Goal: Task Accomplishment & Management: Use online tool/utility

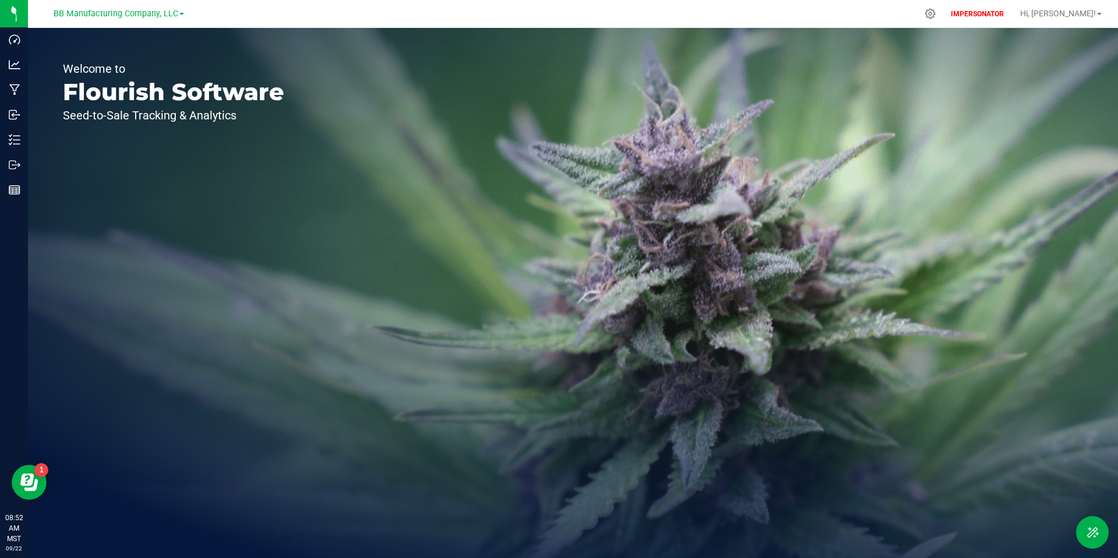
drag, startPoint x: 380, startPoint y: 108, endPoint x: 344, endPoint y: 107, distance: 36.2
click at [380, 108] on div "Welcome to Flourish Software Seed-to-Sale Tracking & Analytics" at bounding box center [573, 293] width 1090 height 530
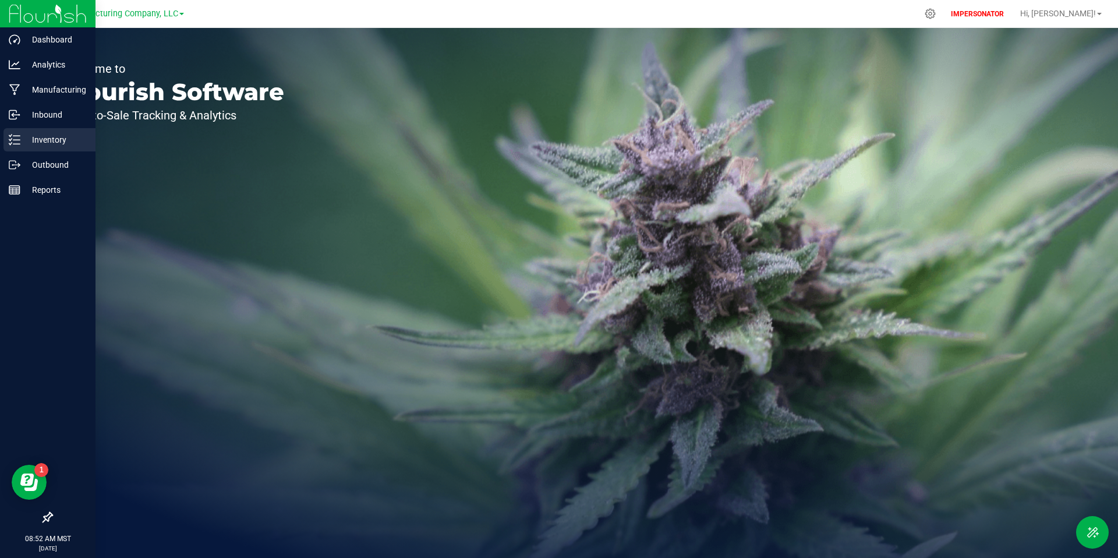
click at [16, 140] on line at bounding box center [16, 140] width 6 height 0
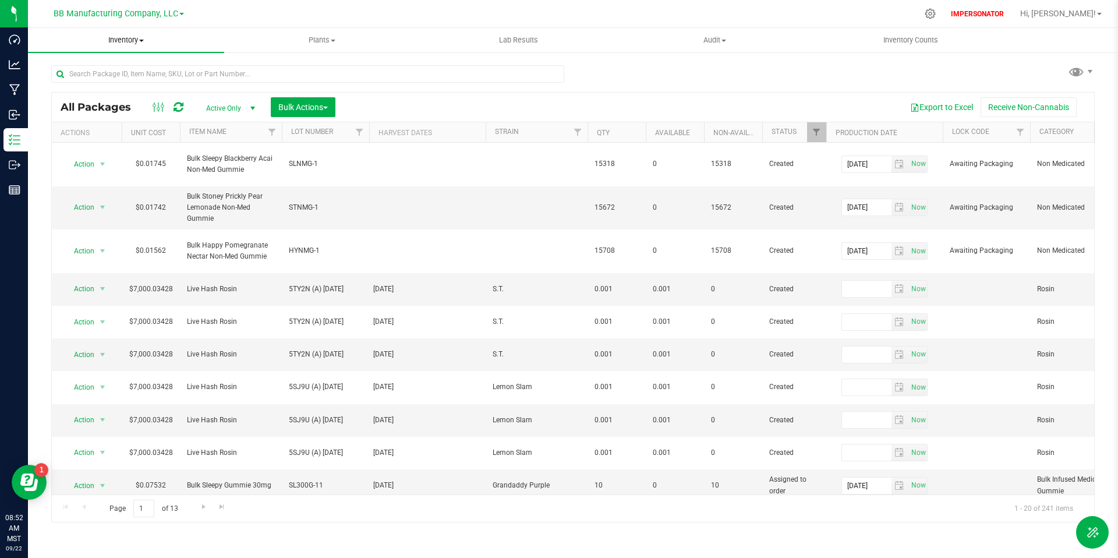
click at [141, 44] on span "Inventory" at bounding box center [126, 40] width 196 height 10
click at [118, 135] on span "From bill of materials" at bounding box center [80, 140] width 105 height 10
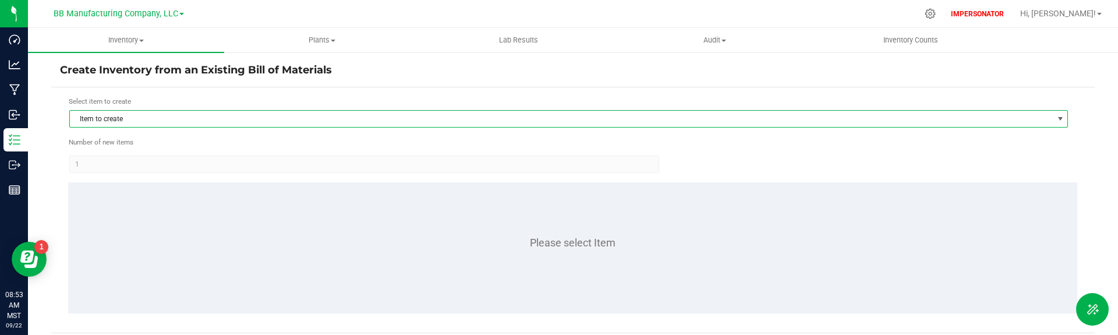
click at [238, 114] on span "Item to create" at bounding box center [561, 119] width 983 height 16
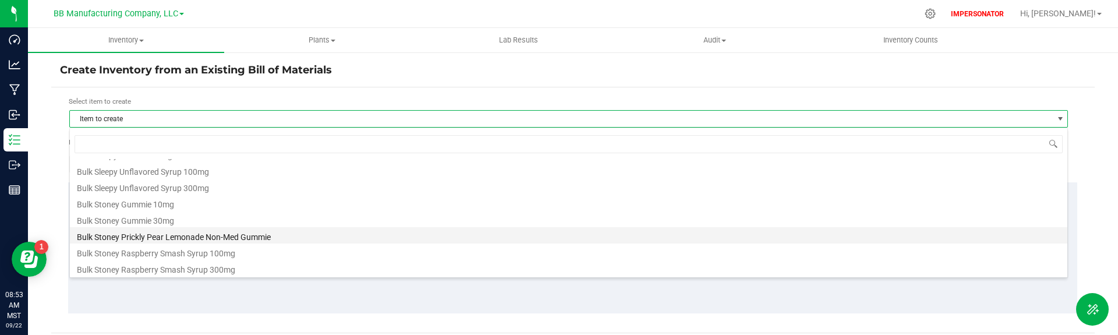
scroll to position [468, 0]
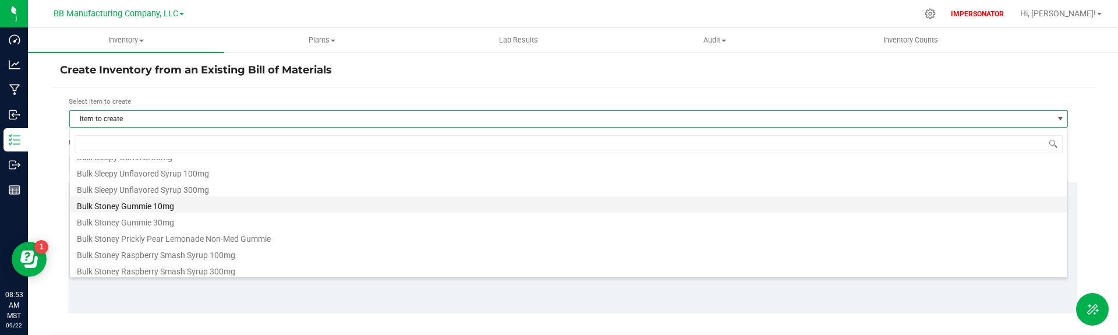
click at [174, 206] on li "Bulk Stoney Gummie 10mg" at bounding box center [569, 204] width 998 height 16
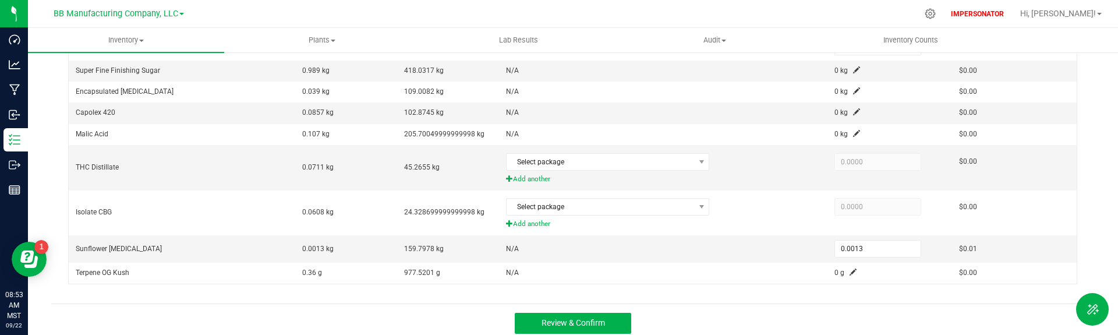
scroll to position [428, 0]
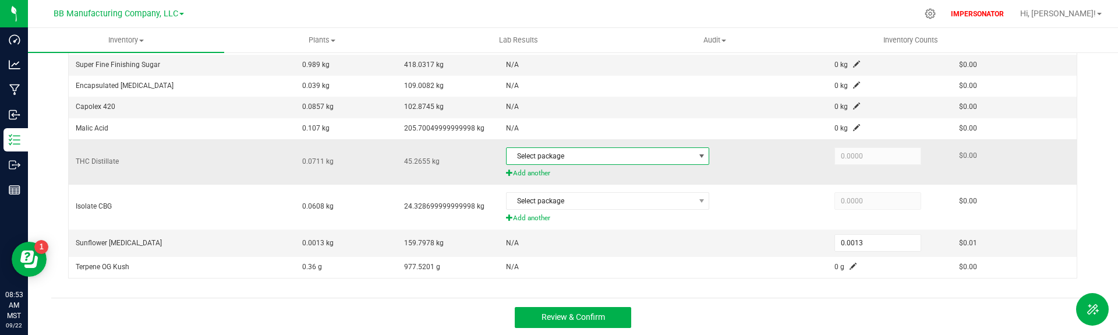
click at [665, 162] on span "Select package" at bounding box center [601, 156] width 188 height 16
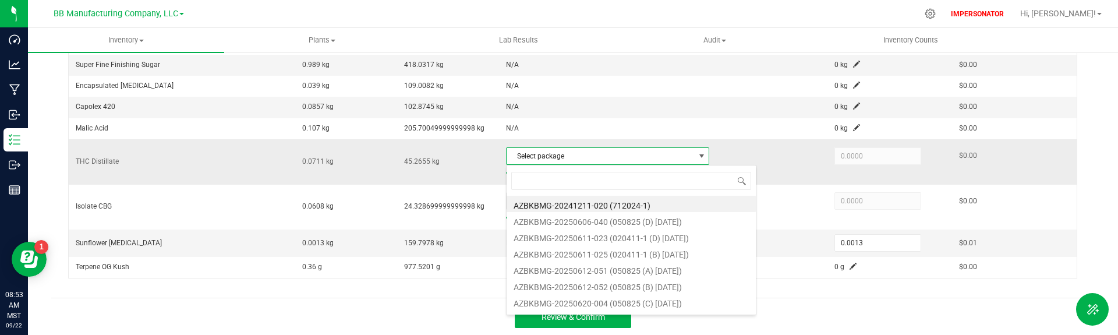
scroll to position [17, 203]
click at [665, 162] on span "Select package" at bounding box center [601, 156] width 188 height 16
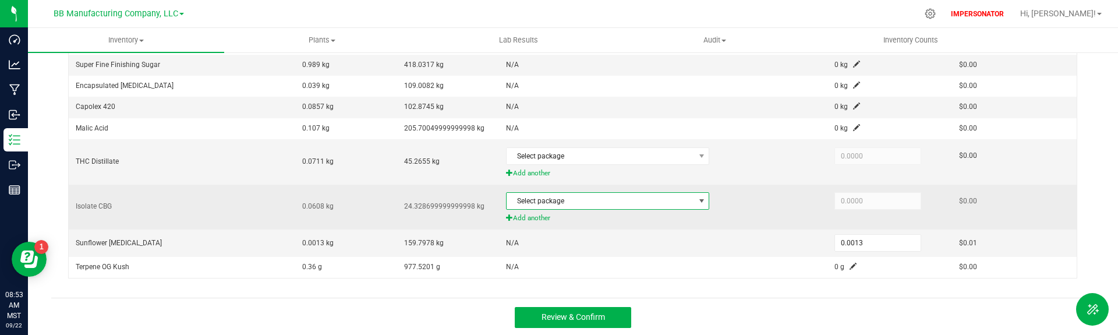
click at [660, 203] on span "Select package" at bounding box center [601, 201] width 188 height 16
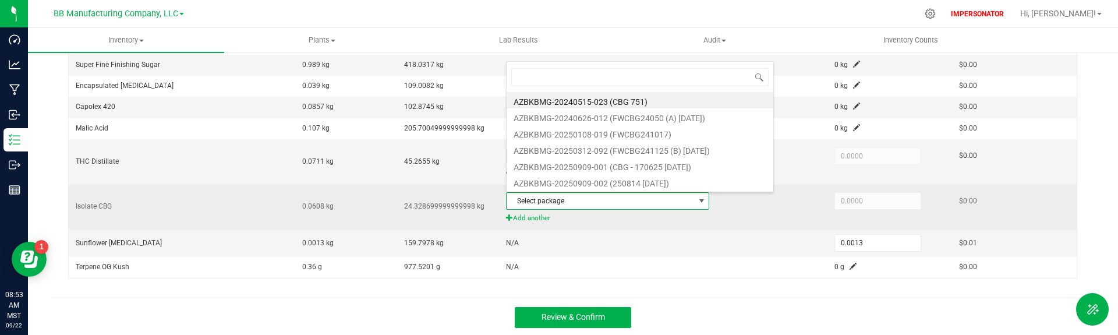
click at [660, 203] on span "Select package" at bounding box center [601, 201] width 188 height 16
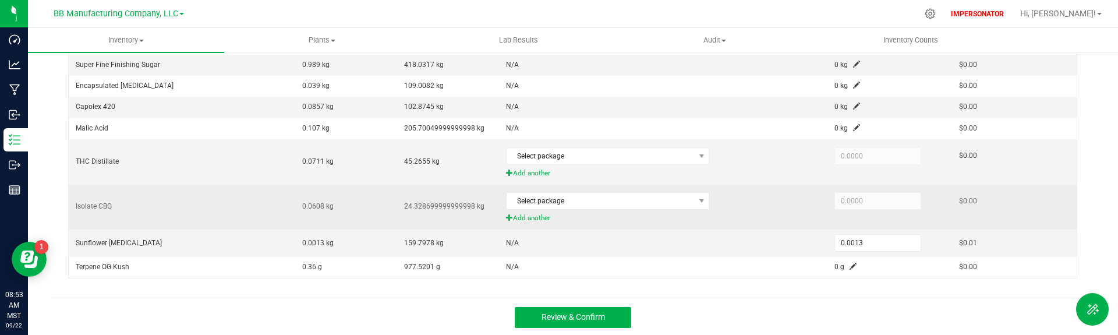
click at [730, 196] on td at bounding box center [777, 207] width 102 height 45
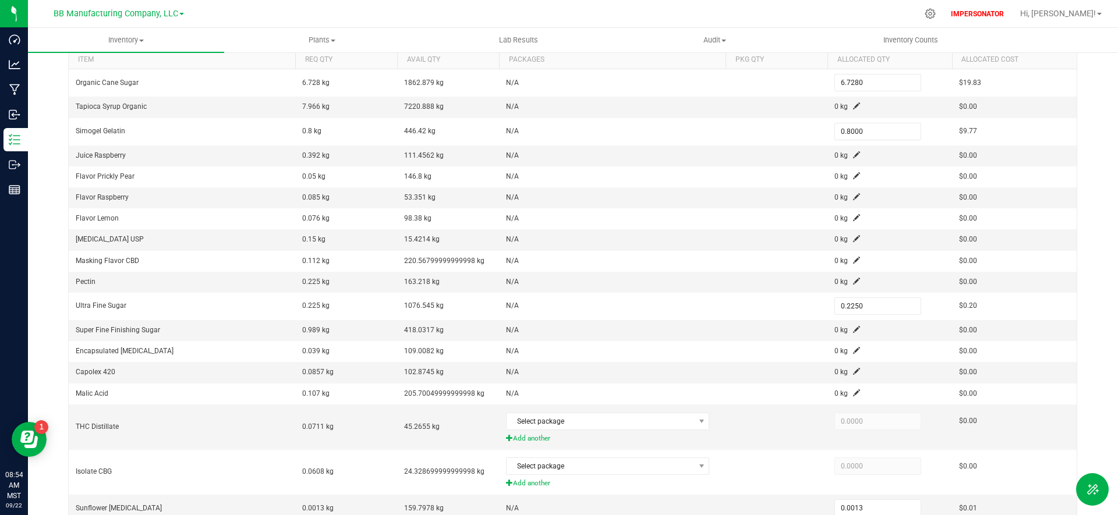
scroll to position [249, 0]
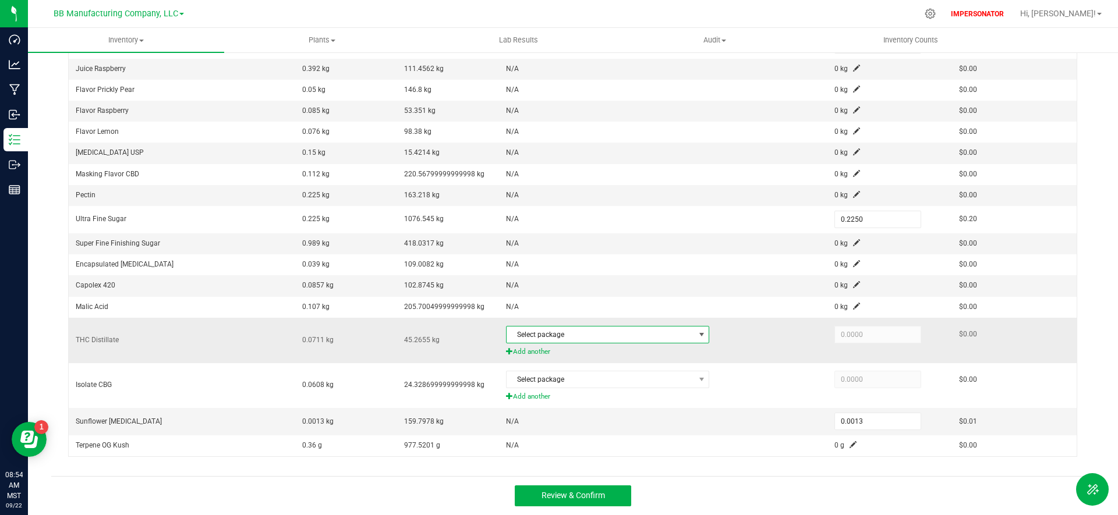
click at [592, 331] on span "Select package" at bounding box center [601, 335] width 188 height 16
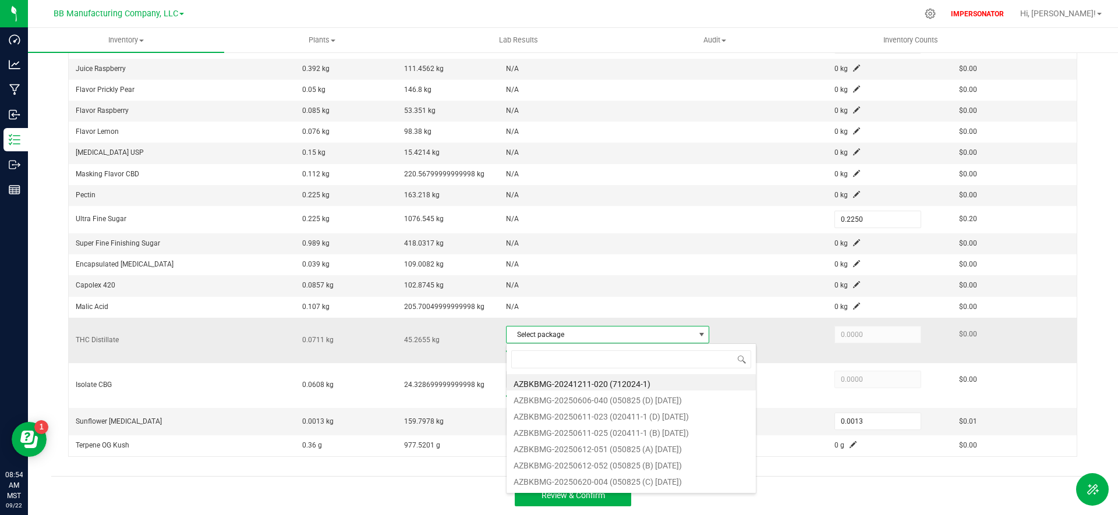
scroll to position [17, 203]
click at [610, 334] on span "Select package" at bounding box center [601, 335] width 188 height 16
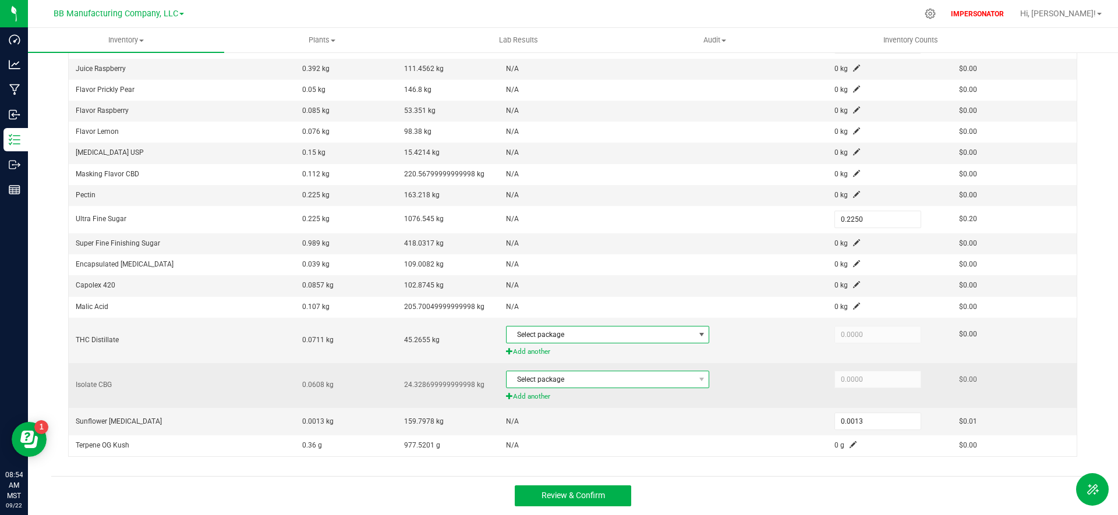
click at [619, 381] on span "Select package" at bounding box center [601, 380] width 188 height 16
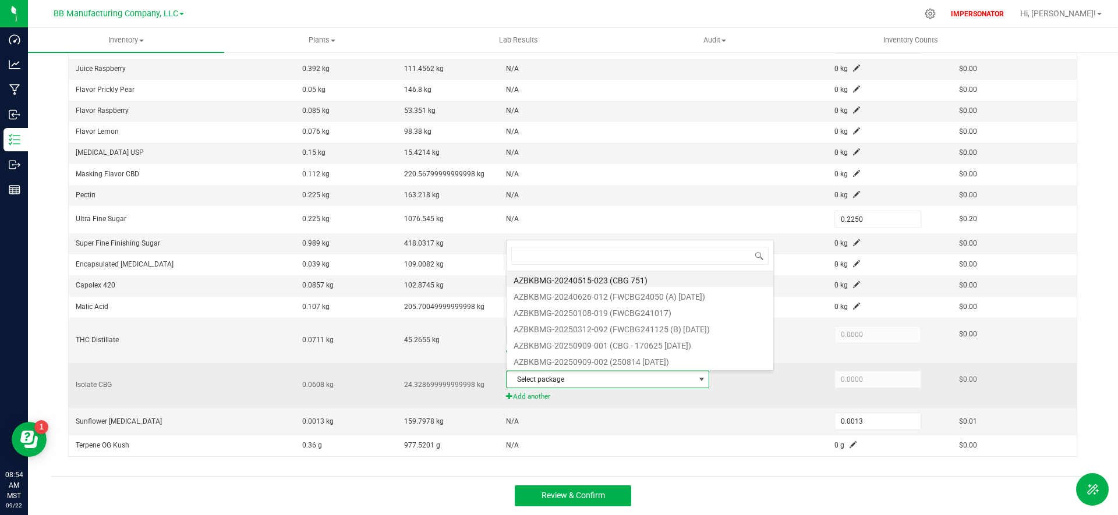
click at [619, 381] on span "Select package" at bounding box center [601, 380] width 188 height 16
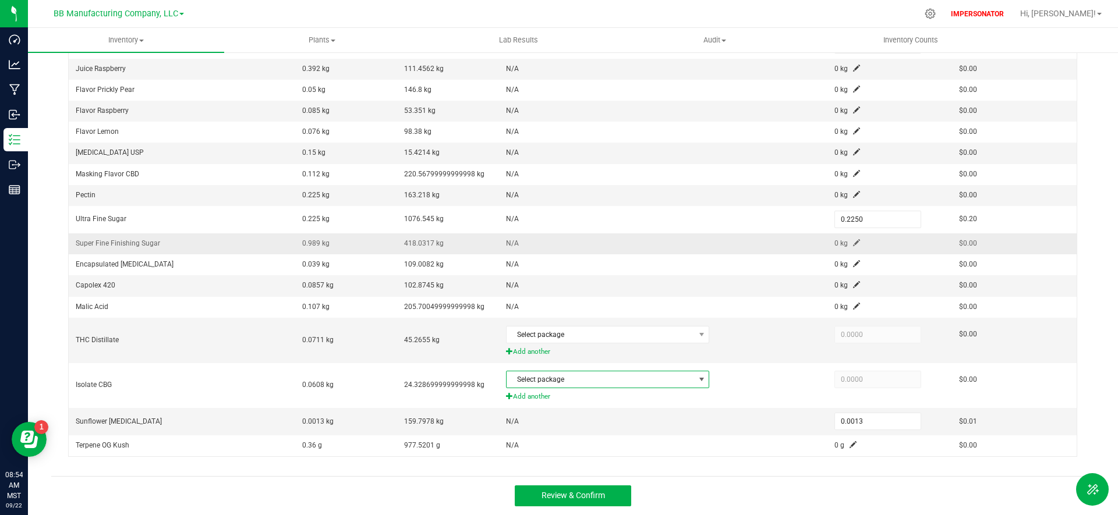
click at [439, 252] on td "418.0317 kg" at bounding box center [448, 244] width 102 height 21
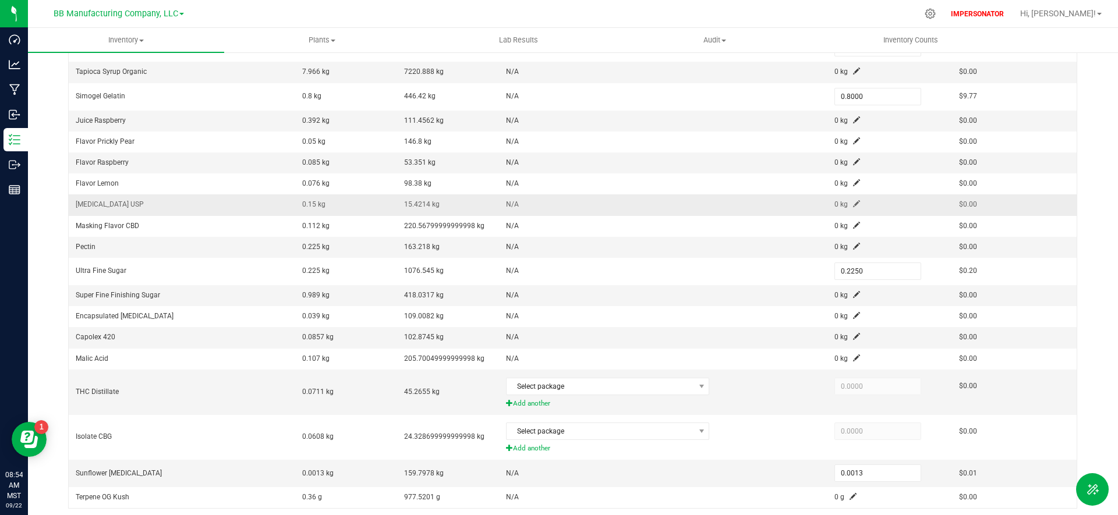
scroll to position [201, 0]
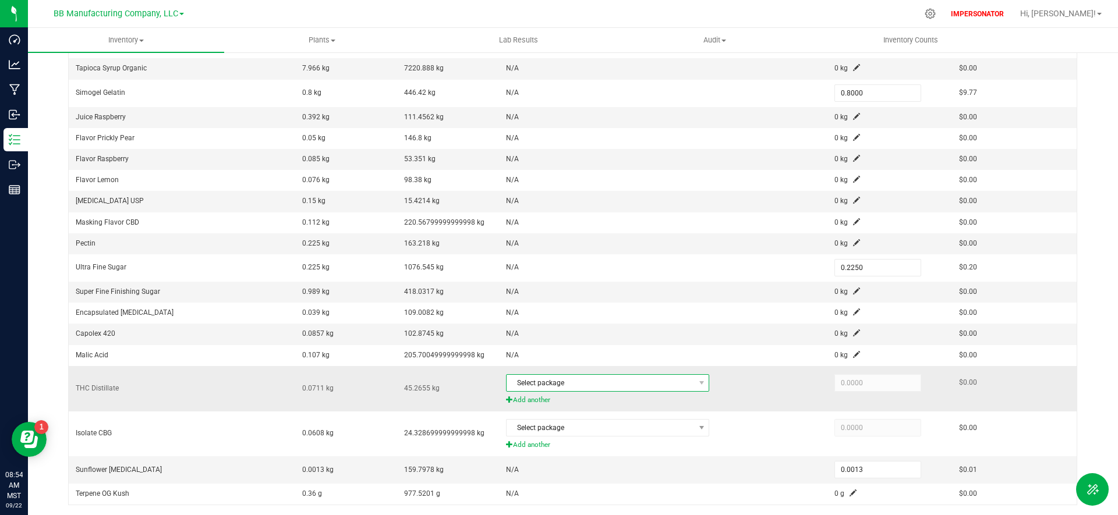
click at [596, 380] on span "Select package" at bounding box center [601, 383] width 188 height 16
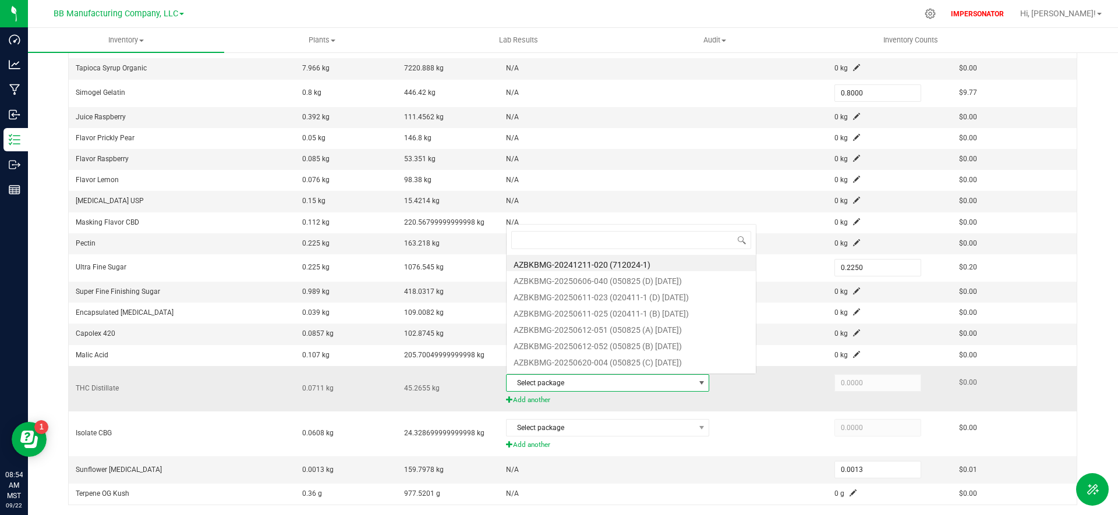
scroll to position [17, 203]
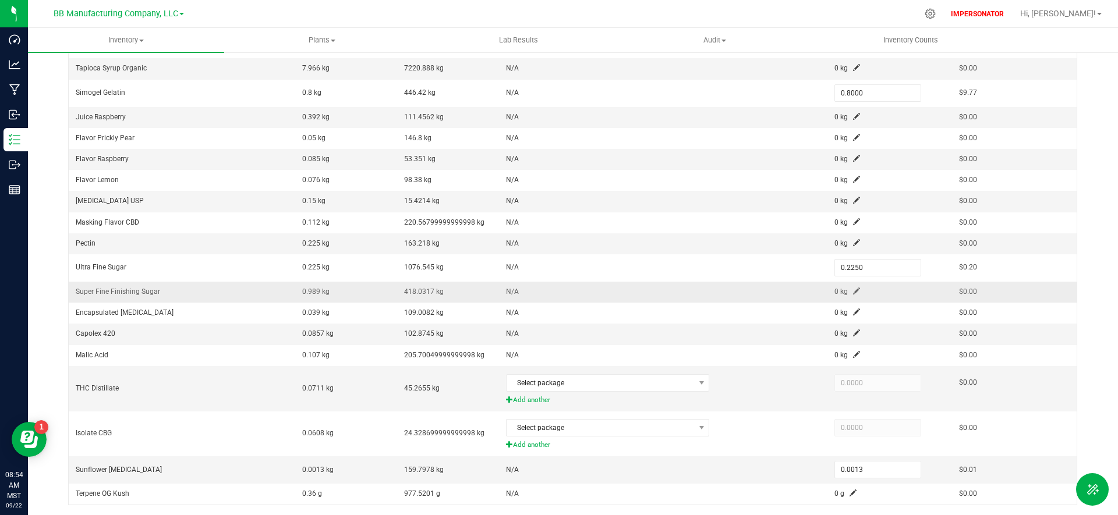
click at [436, 288] on span "418.0317 kg" at bounding box center [424, 292] width 40 height 8
click at [589, 380] on span "Select package" at bounding box center [601, 383] width 188 height 16
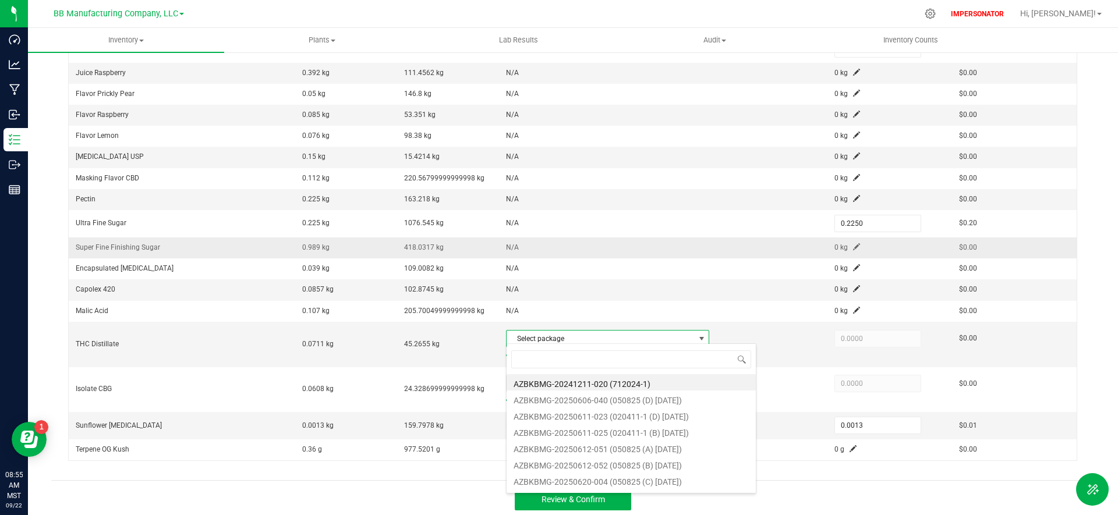
scroll to position [249, 0]
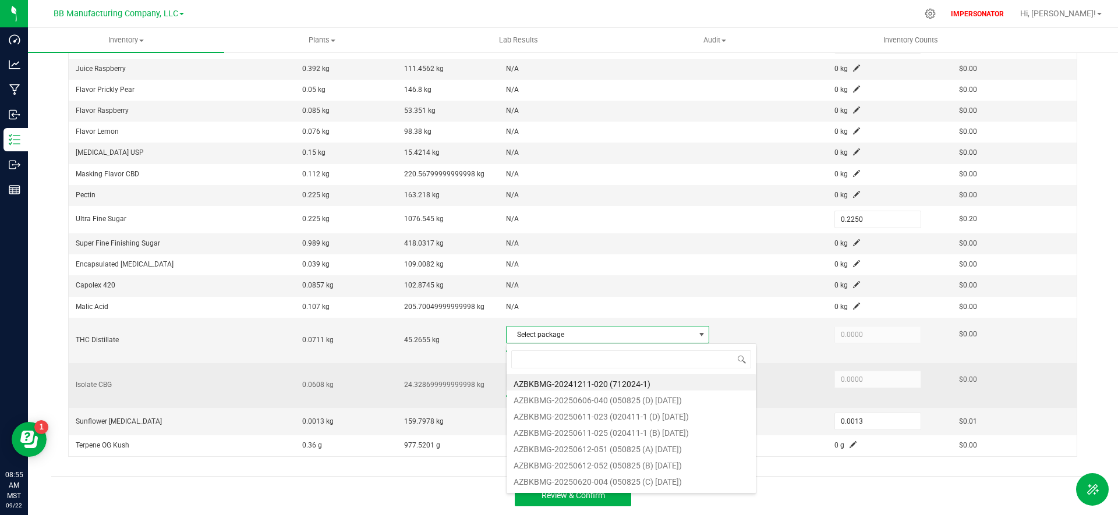
click at [789, 366] on td at bounding box center [777, 385] width 102 height 45
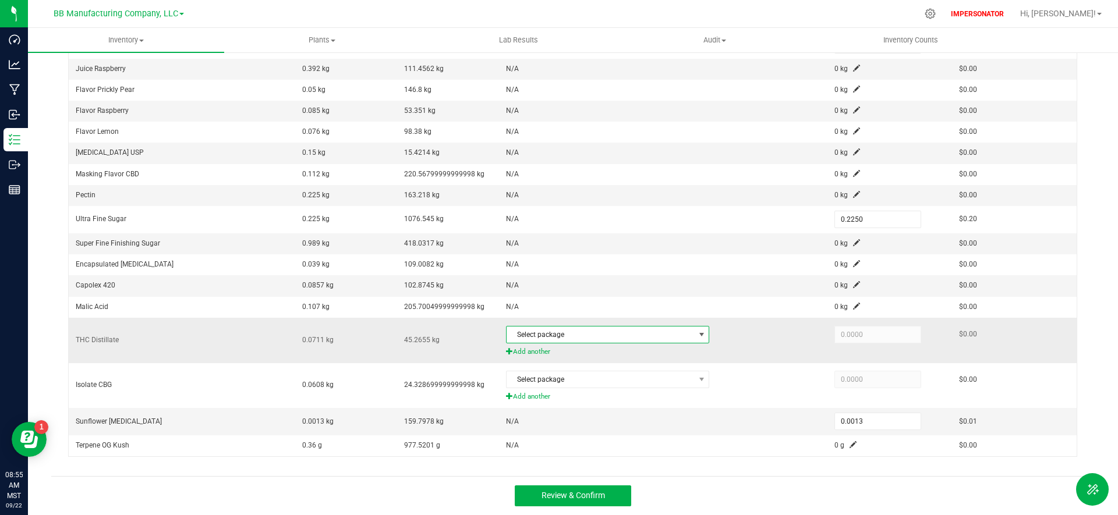
click at [692, 338] on span "Select package" at bounding box center [601, 335] width 188 height 16
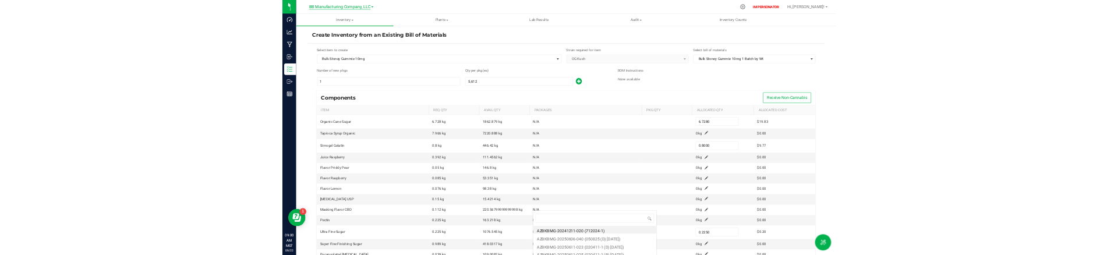
scroll to position [17, 203]
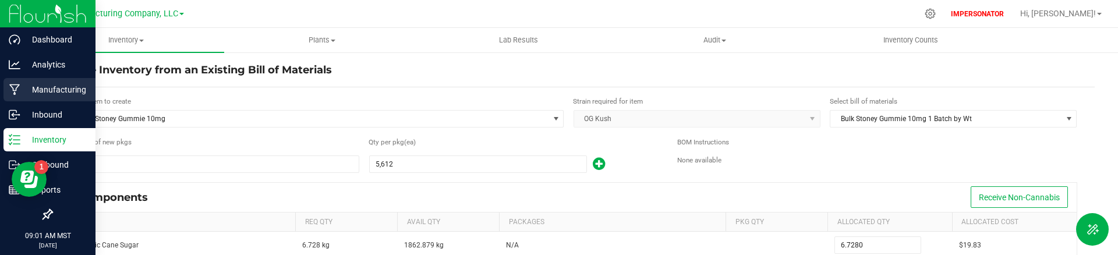
click at [14, 85] on icon at bounding box center [14, 90] width 11 height 12
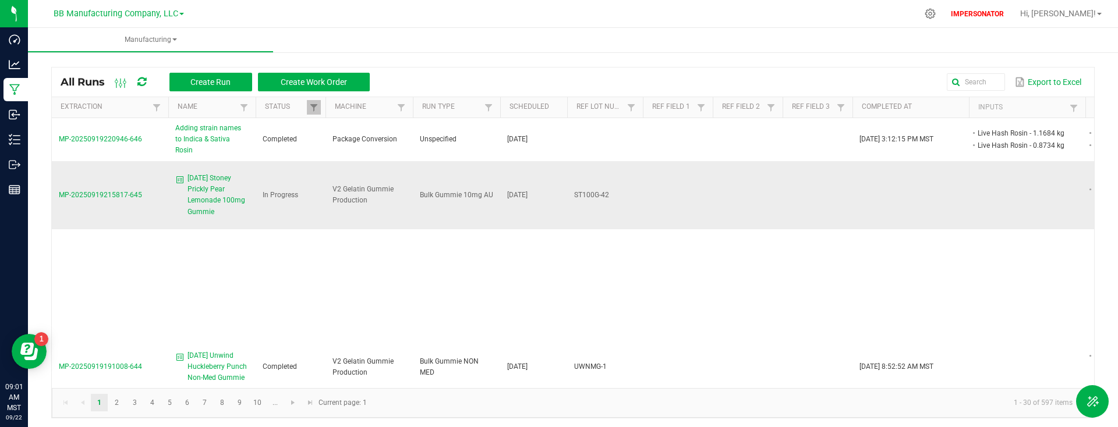
click at [203, 173] on span "9.19.25 Stoney Prickly Pear Lemonade 100mg Gummie" at bounding box center [218, 195] width 61 height 45
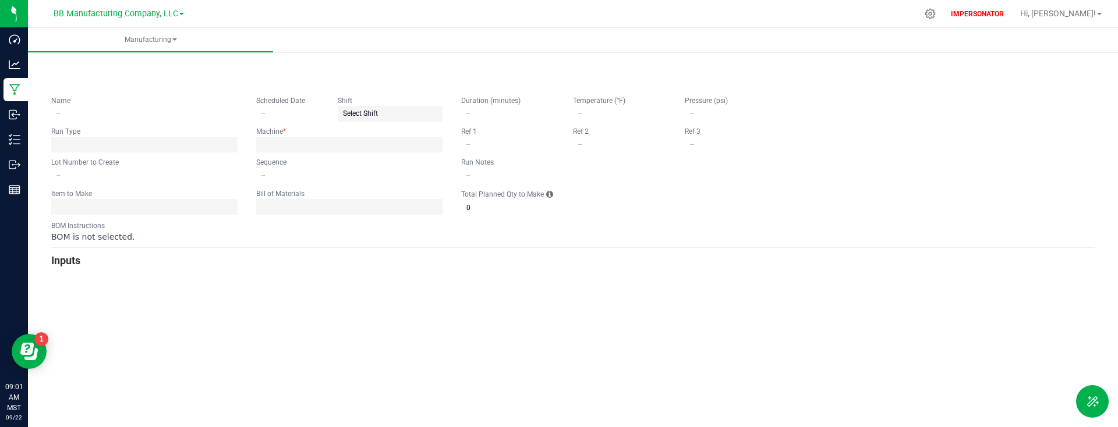
type input "9.19.25 Stoney Prickly Pear Lemonade 100mg Gummie"
type input "09/19/2025"
type input "ST100G-42"
type input "0"
type input "15"
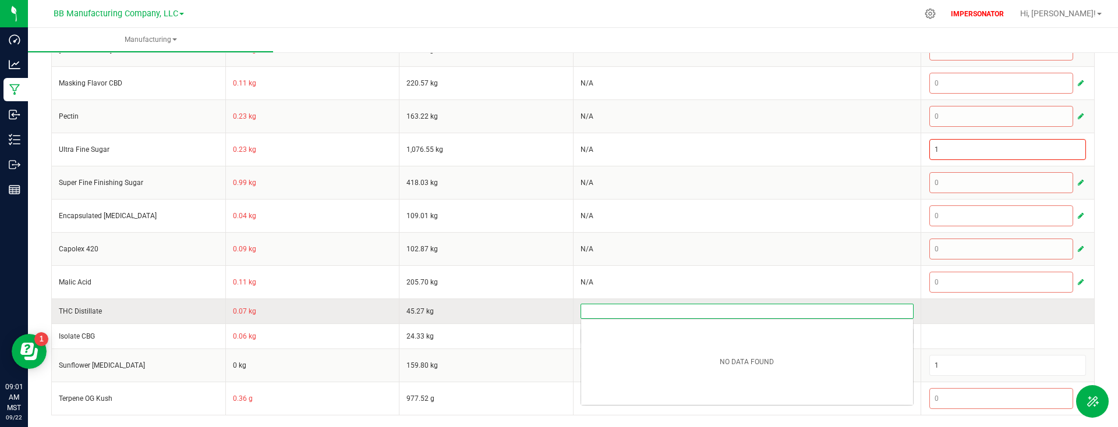
click at [801, 255] on input at bounding box center [747, 312] width 332 height 14
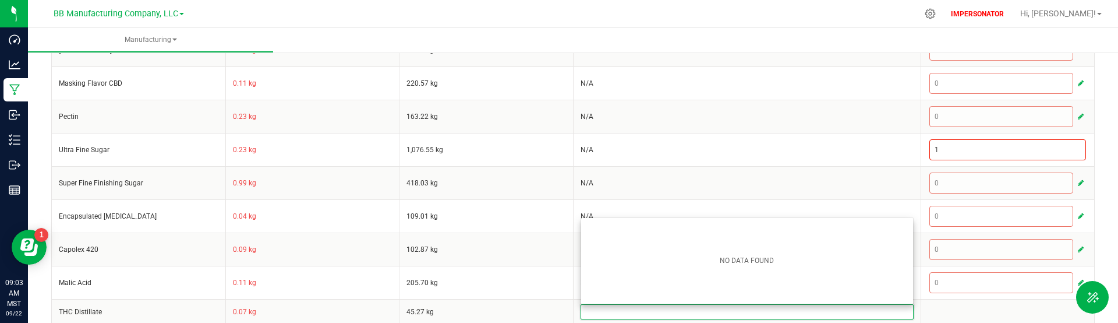
scroll to position [563, 0]
